Goal: Information Seeking & Learning: Learn about a topic

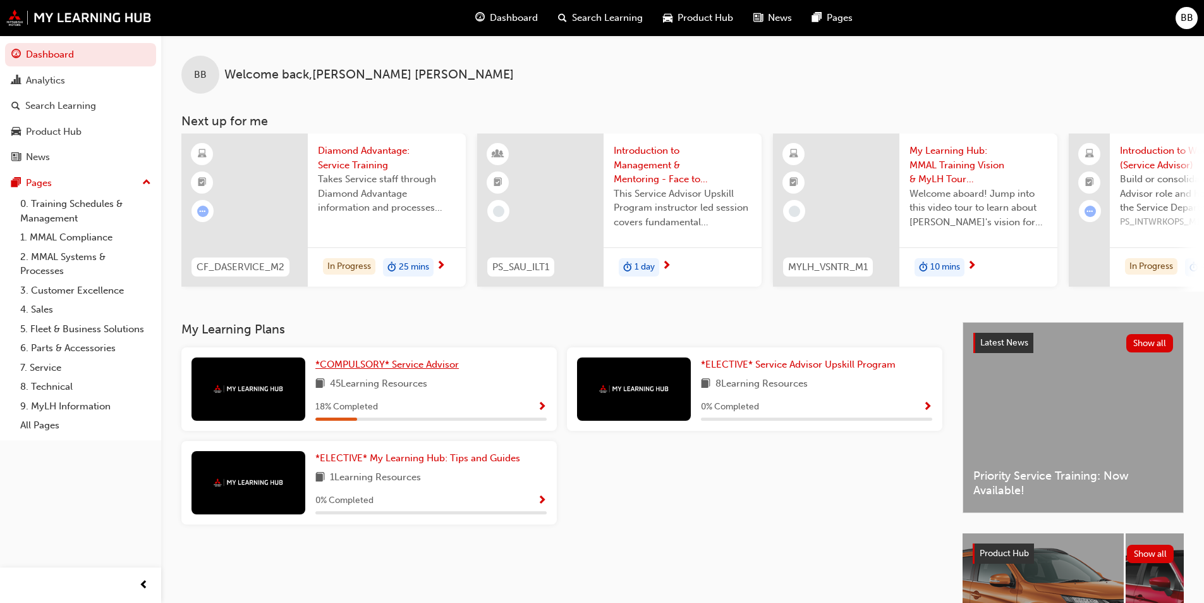
click at [405, 366] on span "*COMPULSORY* Service Advisor" at bounding box center [387, 363] width 144 height 11
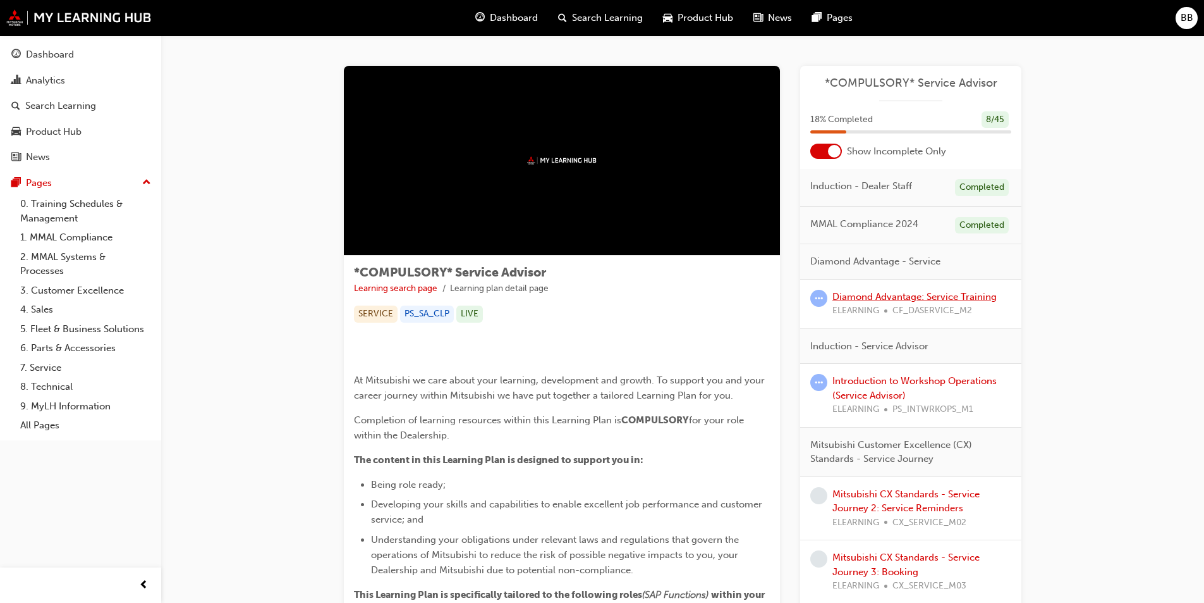
click at [860, 293] on link "Diamond Advantage: Service Training" at bounding box center [915, 296] width 164 height 11
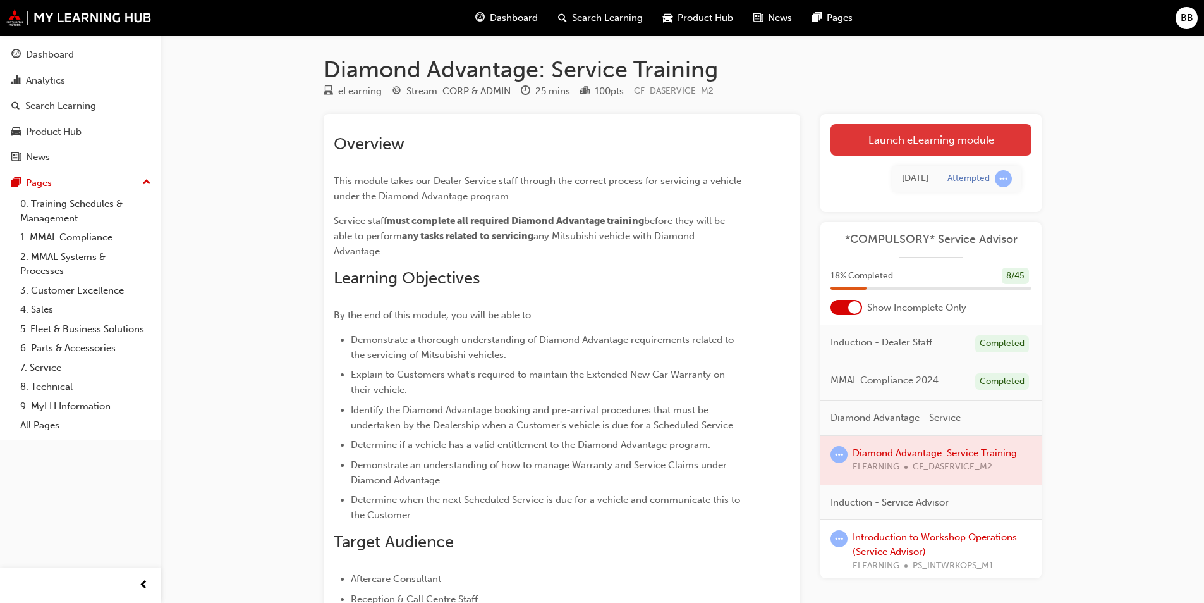
click at [845, 153] on link "Launch eLearning module" at bounding box center [931, 140] width 201 height 32
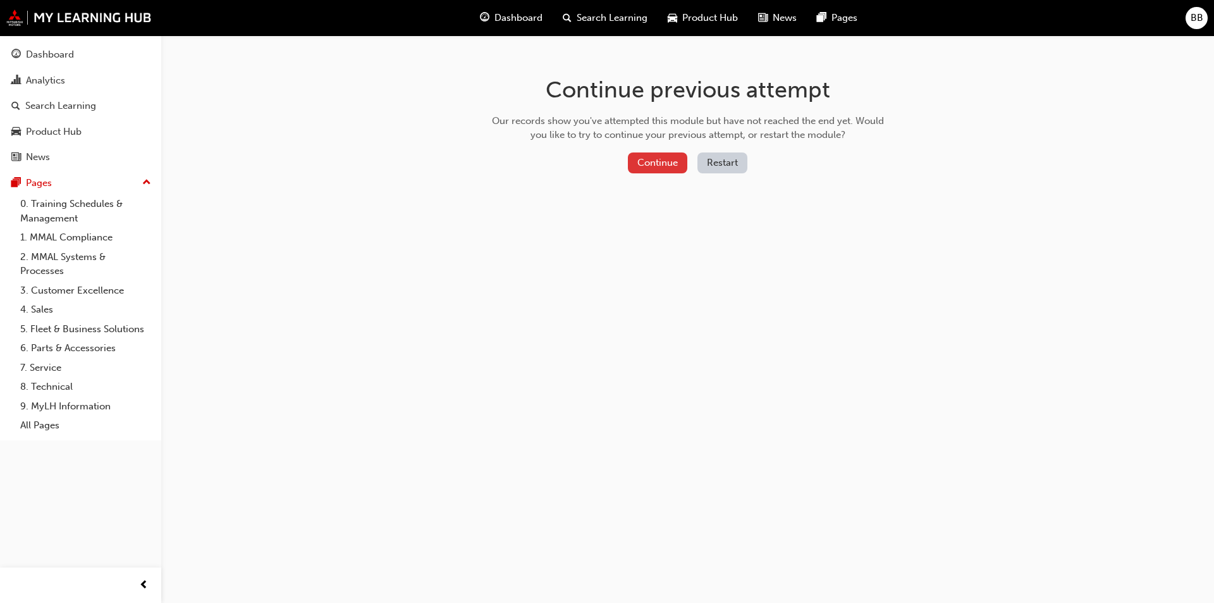
click at [660, 168] on button "Continue" at bounding box center [657, 162] width 59 height 21
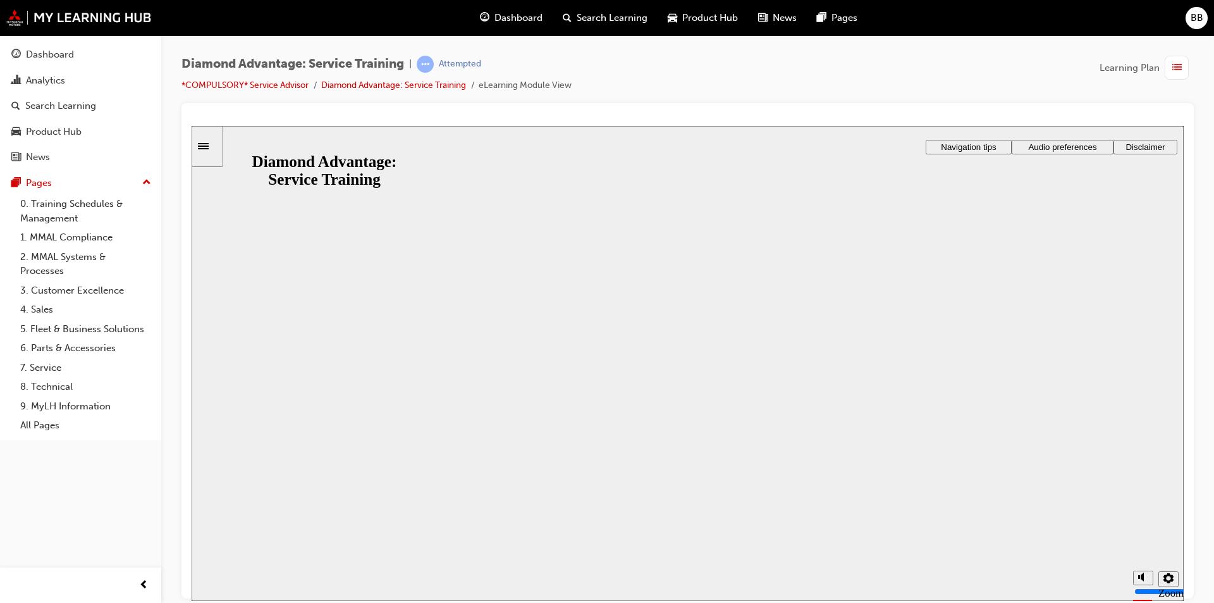
click at [242, 589] on button "Resume" at bounding box center [217, 597] width 50 height 16
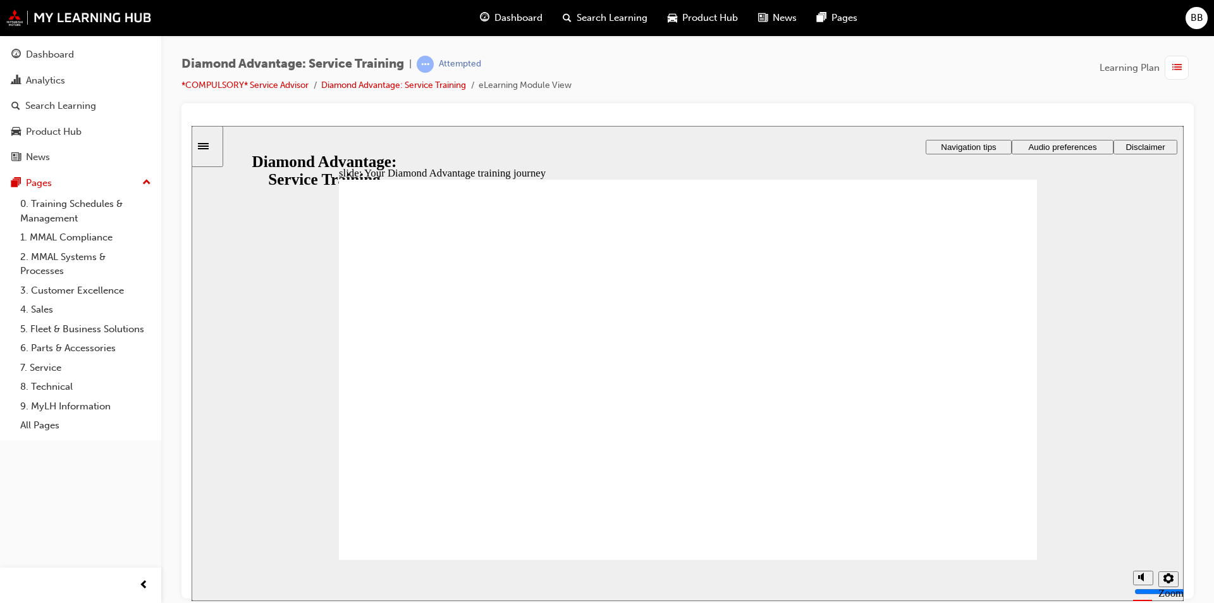
click at [48, 61] on div "Dashboard" at bounding box center [50, 54] width 48 height 15
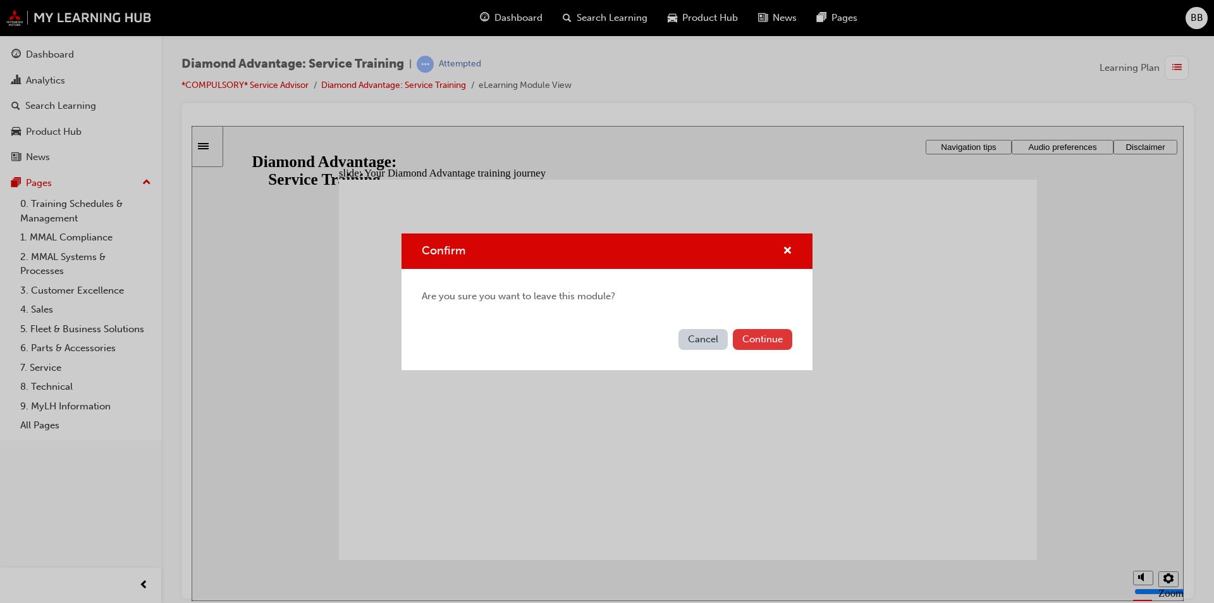
click at [780, 336] on button "Continue" at bounding box center [762, 339] width 59 height 21
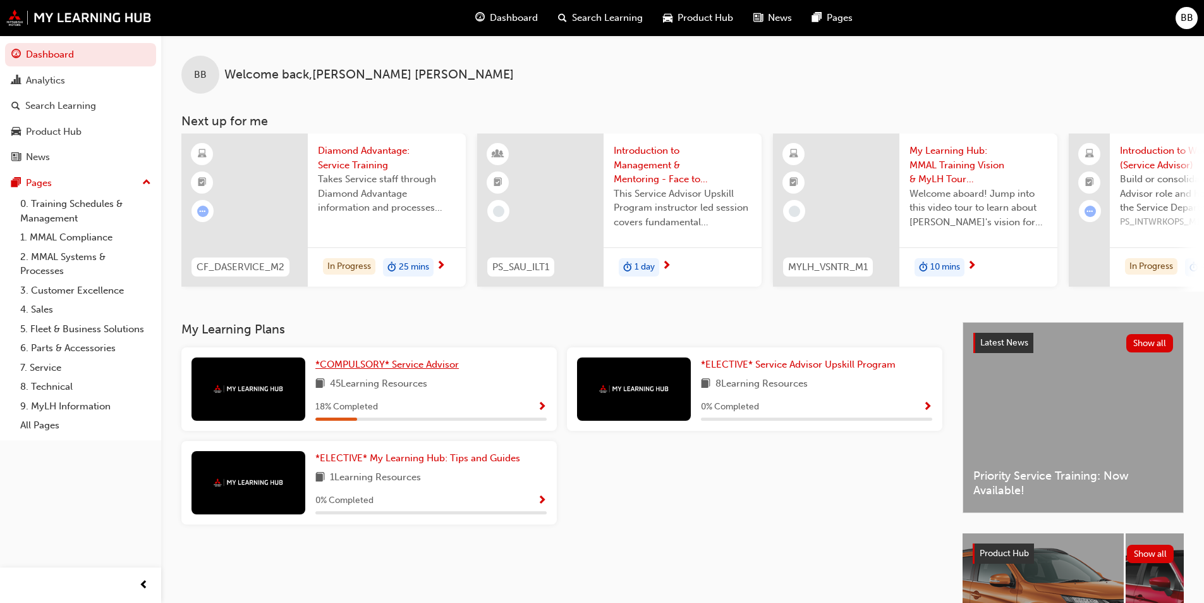
click at [395, 372] on link "*COMPULSORY* Service Advisor" at bounding box center [389, 364] width 149 height 15
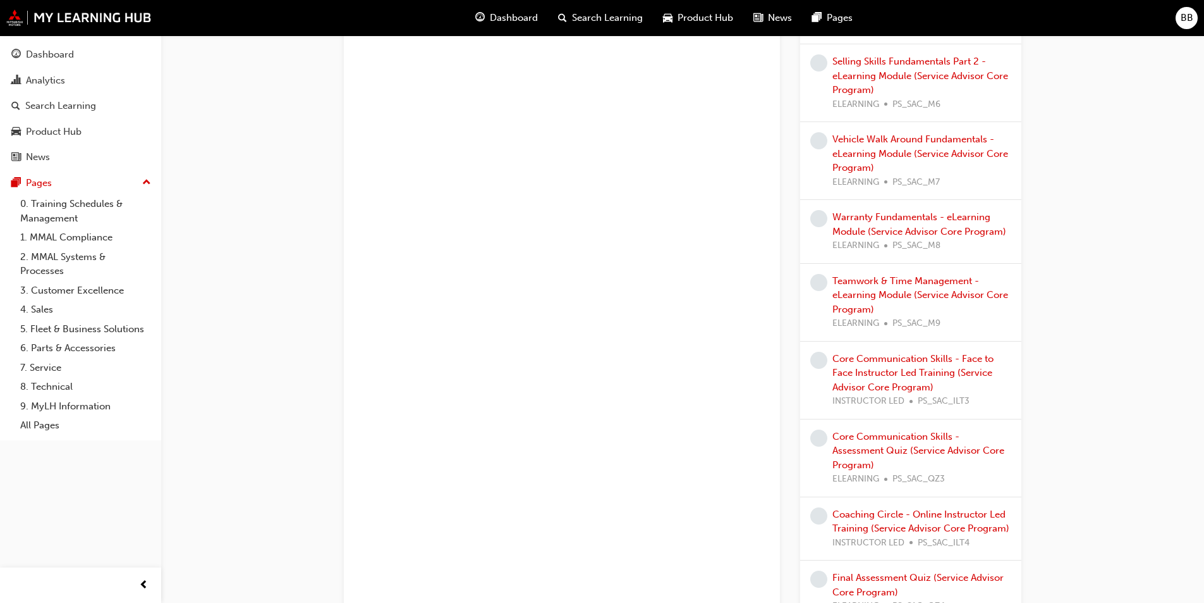
scroll to position [2529, 0]
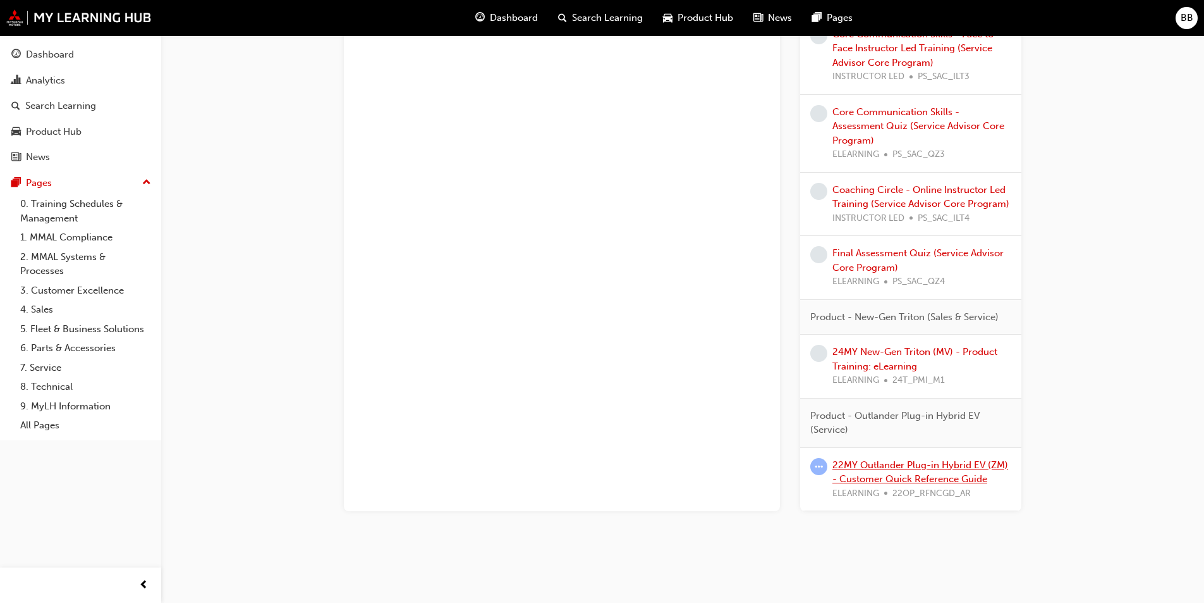
click at [898, 473] on link "22MY Outlander Plug-in Hybrid EV (ZM) - Customer Quick Reference Guide" at bounding box center [921, 472] width 176 height 26
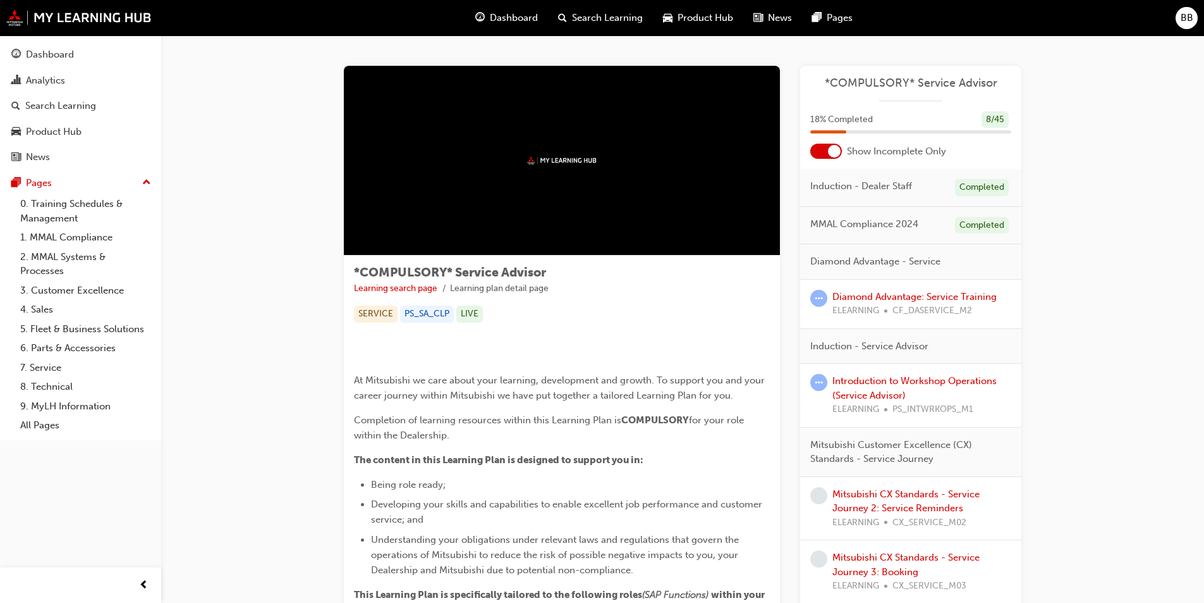
click at [915, 302] on div "Diamond Advantage: Service Training ELEARNING CF_DASERVICE_M2" at bounding box center [915, 304] width 164 height 28
click at [915, 297] on link "Diamond Advantage: Service Training" at bounding box center [915, 296] width 164 height 11
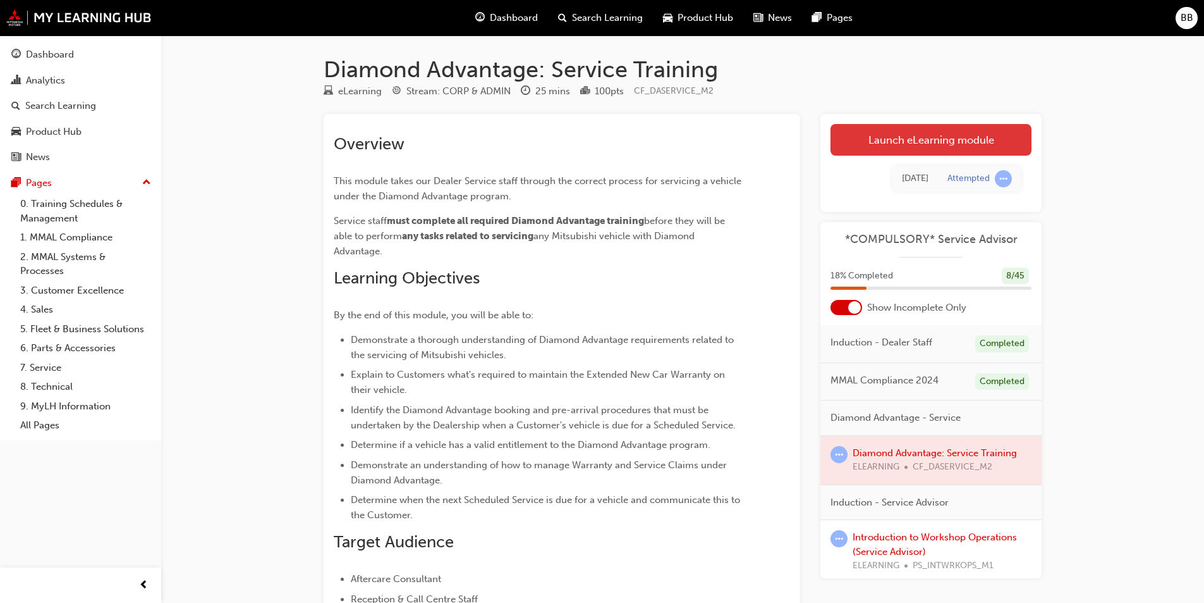
click at [899, 135] on link "Launch eLearning module" at bounding box center [931, 140] width 201 height 32
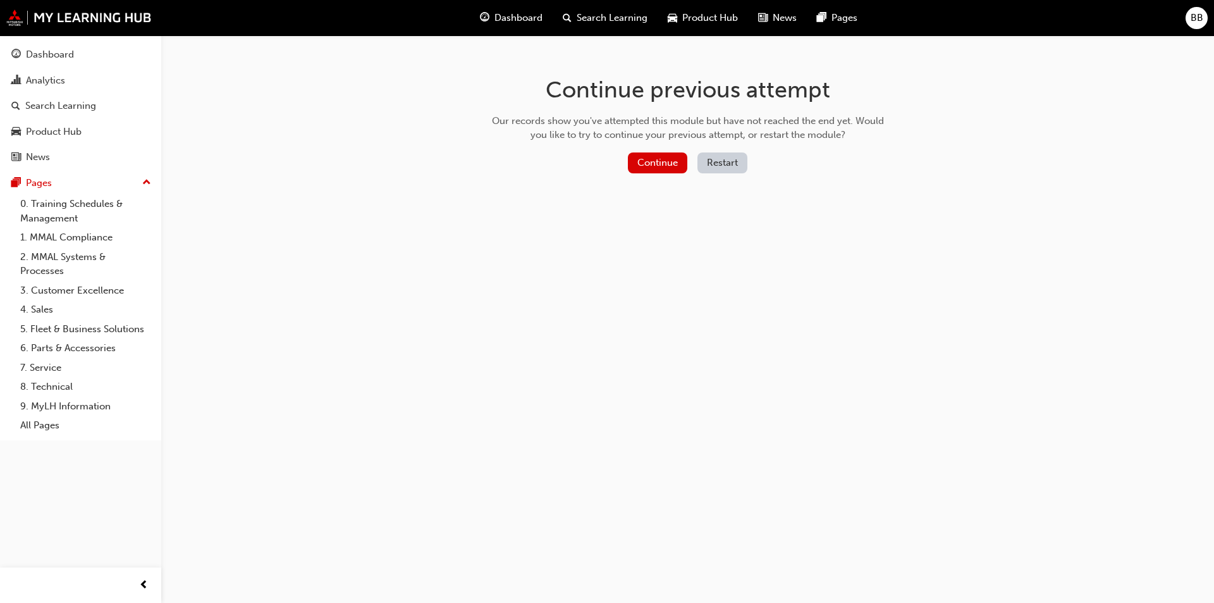
click at [721, 161] on button "Restart" at bounding box center [722, 162] width 50 height 21
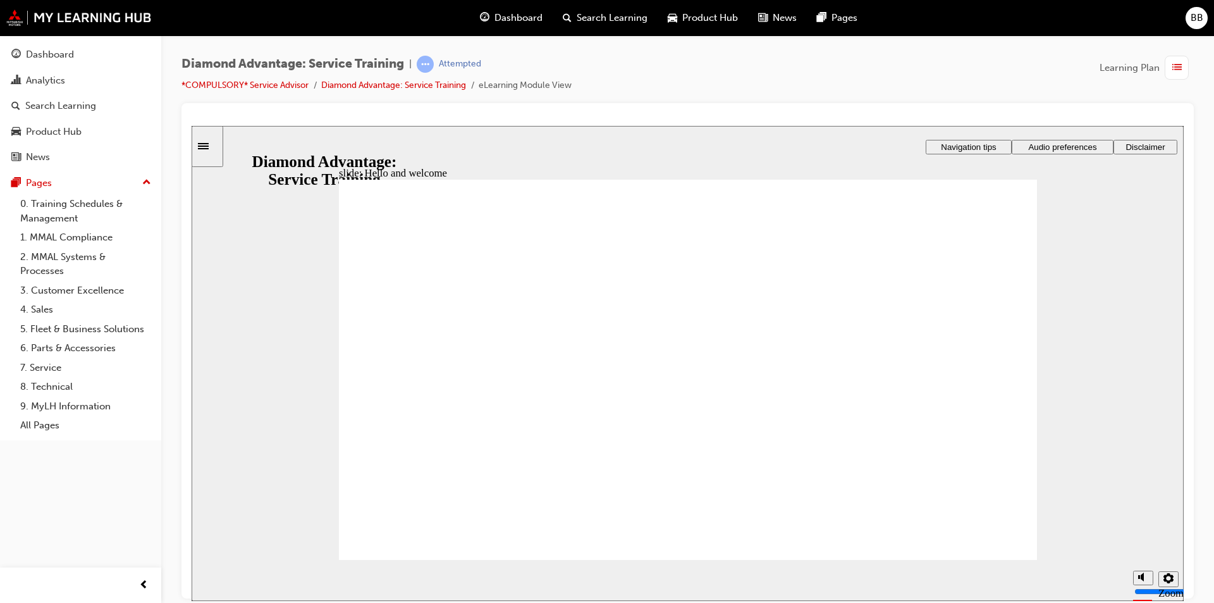
drag, startPoint x: 979, startPoint y: 535, endPoint x: 979, endPoint y: 529, distance: 7.0
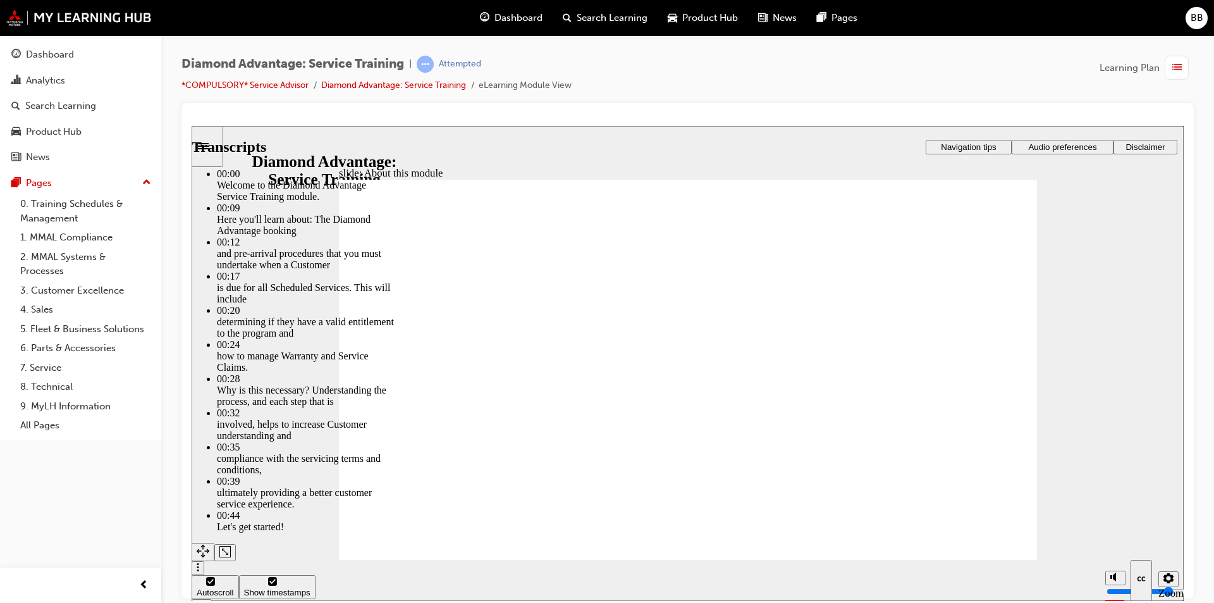
drag, startPoint x: 591, startPoint y: 470, endPoint x: 991, endPoint y: 472, distance: 399.6
type input "47"
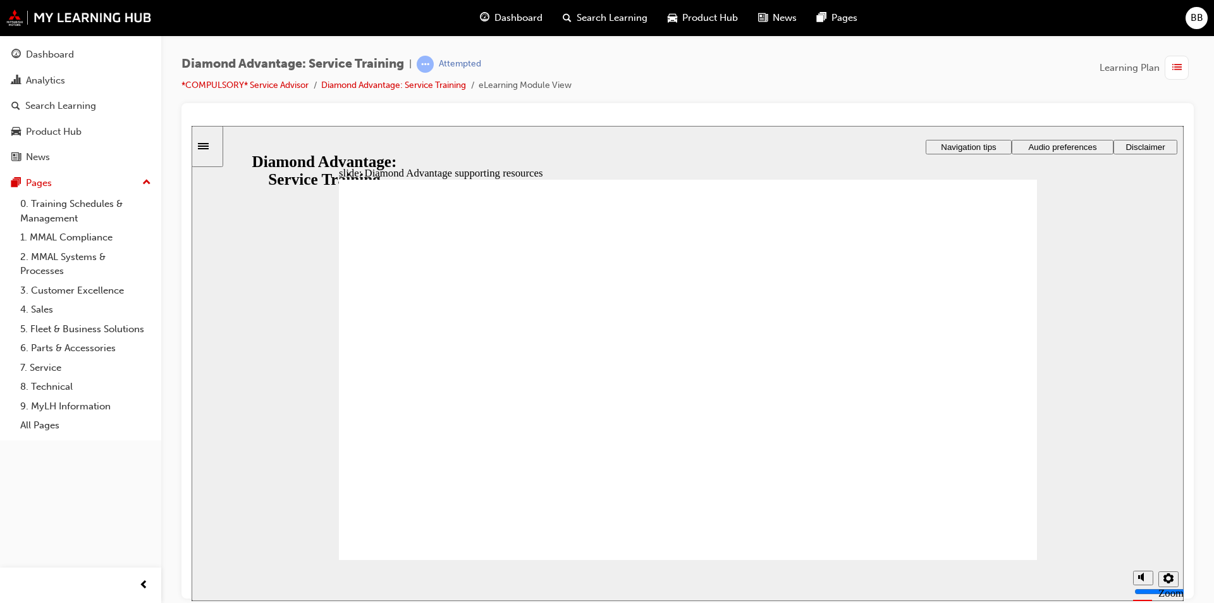
drag, startPoint x: 925, startPoint y: 376, endPoint x: 883, endPoint y: 374, distance: 42.4
